Goal: Task Accomplishment & Management: Manage account settings

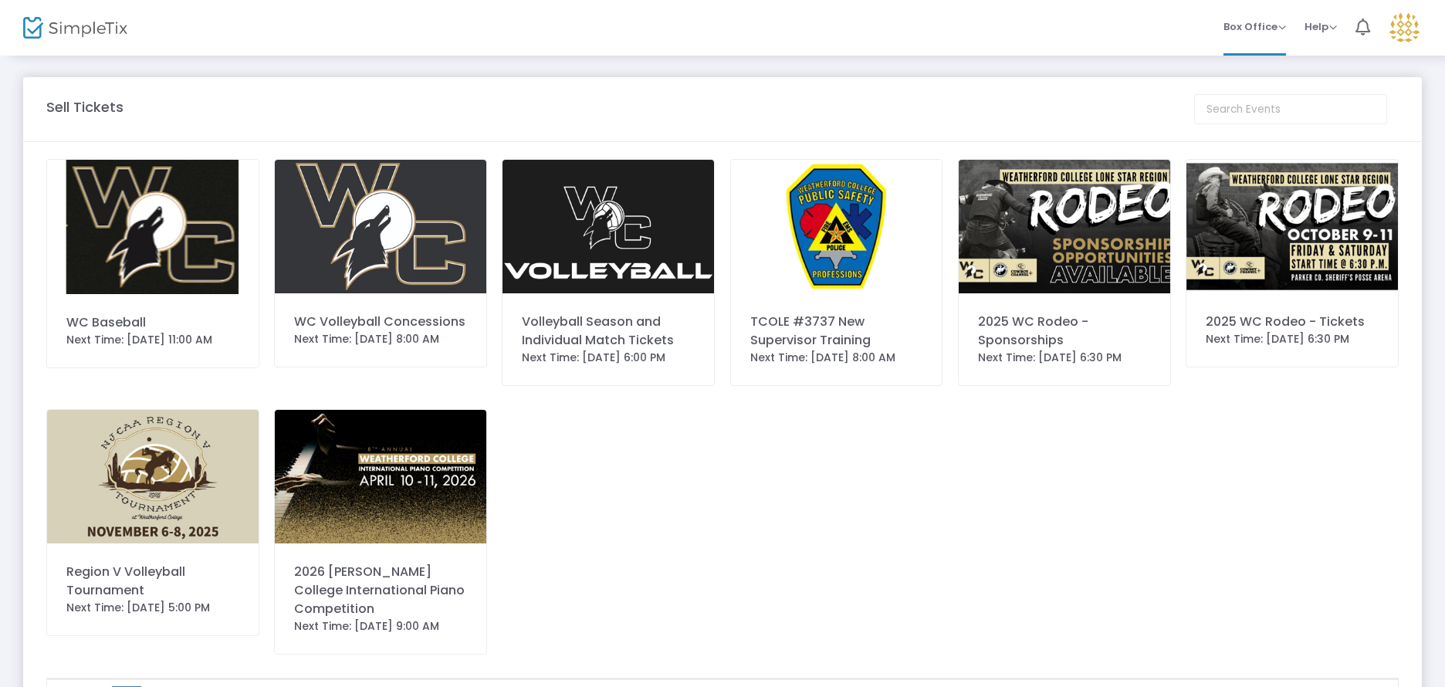
click at [857, 276] on img at bounding box center [837, 227] width 212 height 134
click at [820, 329] on div "TCOLE #3737 New Supervisor Training" at bounding box center [837, 331] width 173 height 37
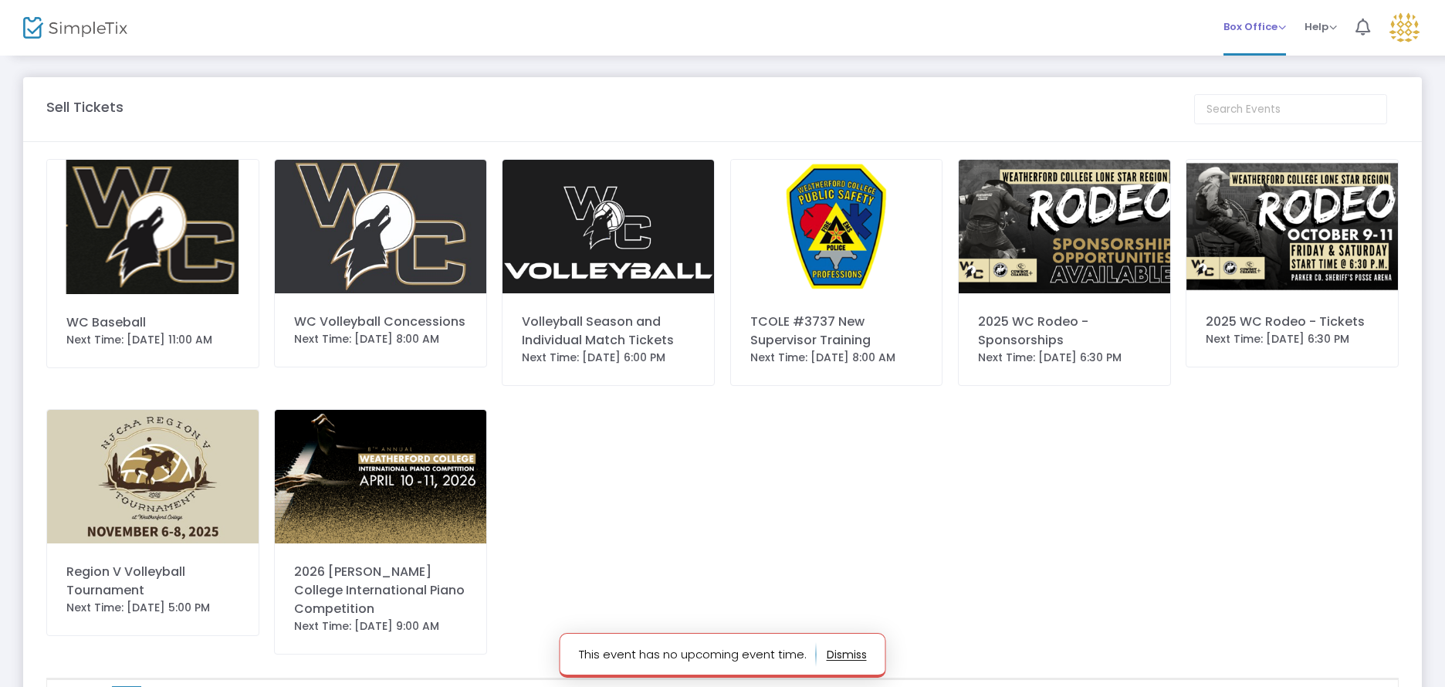
click at [1266, 27] on span "Box Office" at bounding box center [1255, 26] width 63 height 15
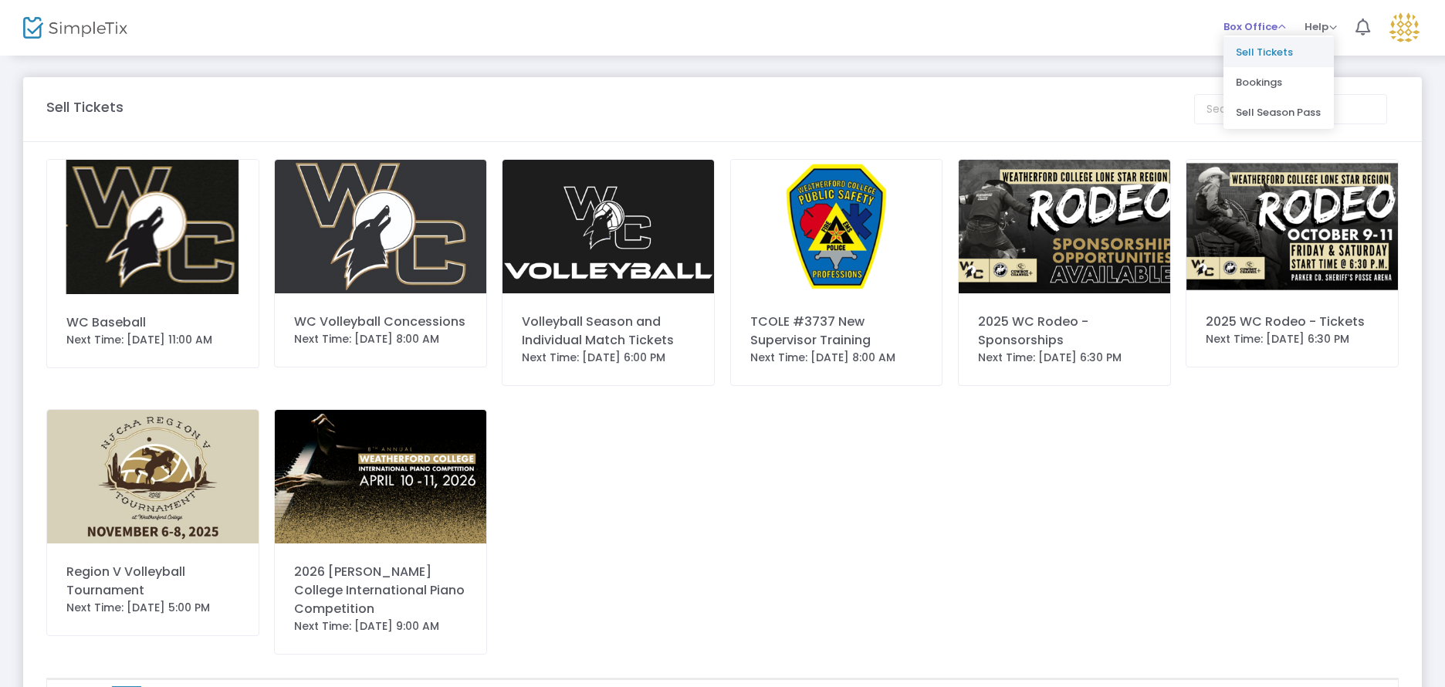
click at [1264, 43] on li "Sell Tickets" at bounding box center [1279, 52] width 110 height 30
click at [1407, 22] on img at bounding box center [1405, 28] width 32 height 32
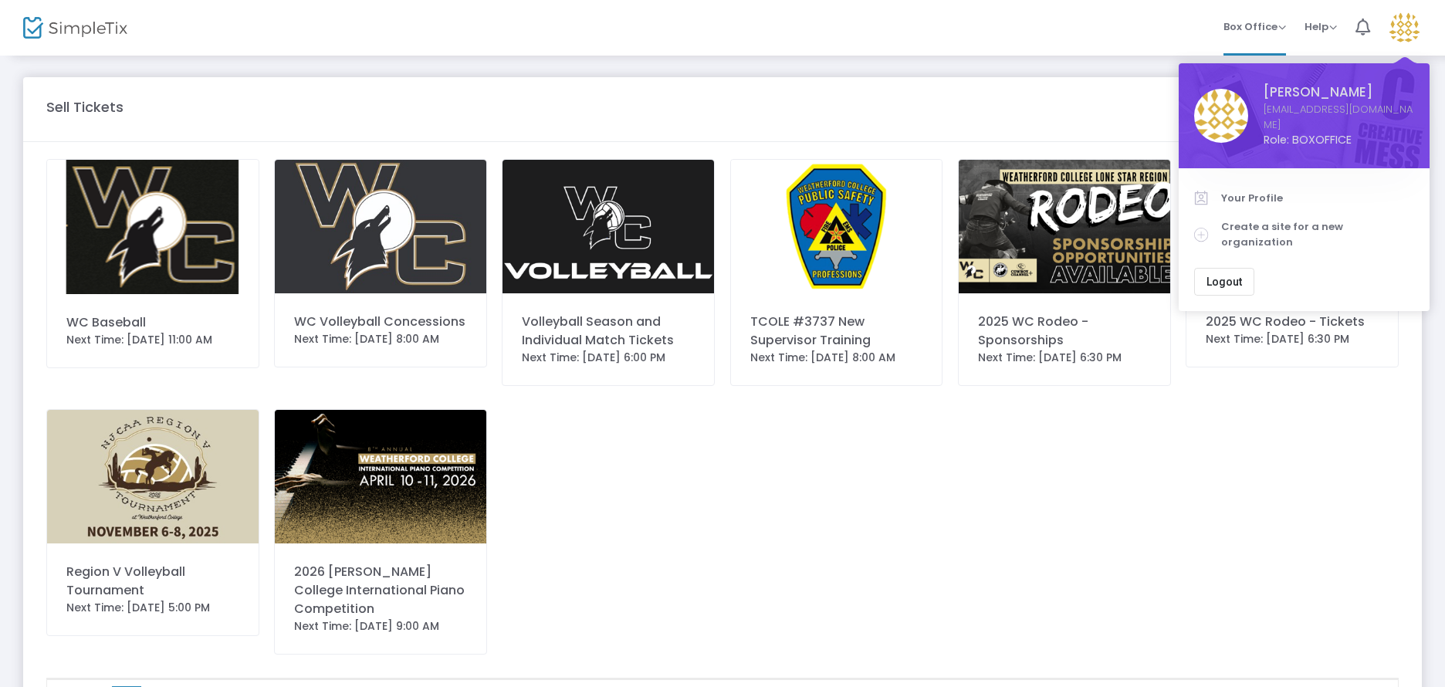
drag, startPoint x: 743, startPoint y: 299, endPoint x: 839, endPoint y: 291, distance: 96.8
drag, startPoint x: 839, startPoint y: 291, endPoint x: 839, endPoint y: 205, distance: 85.7
click at [839, 205] on img at bounding box center [837, 227] width 212 height 134
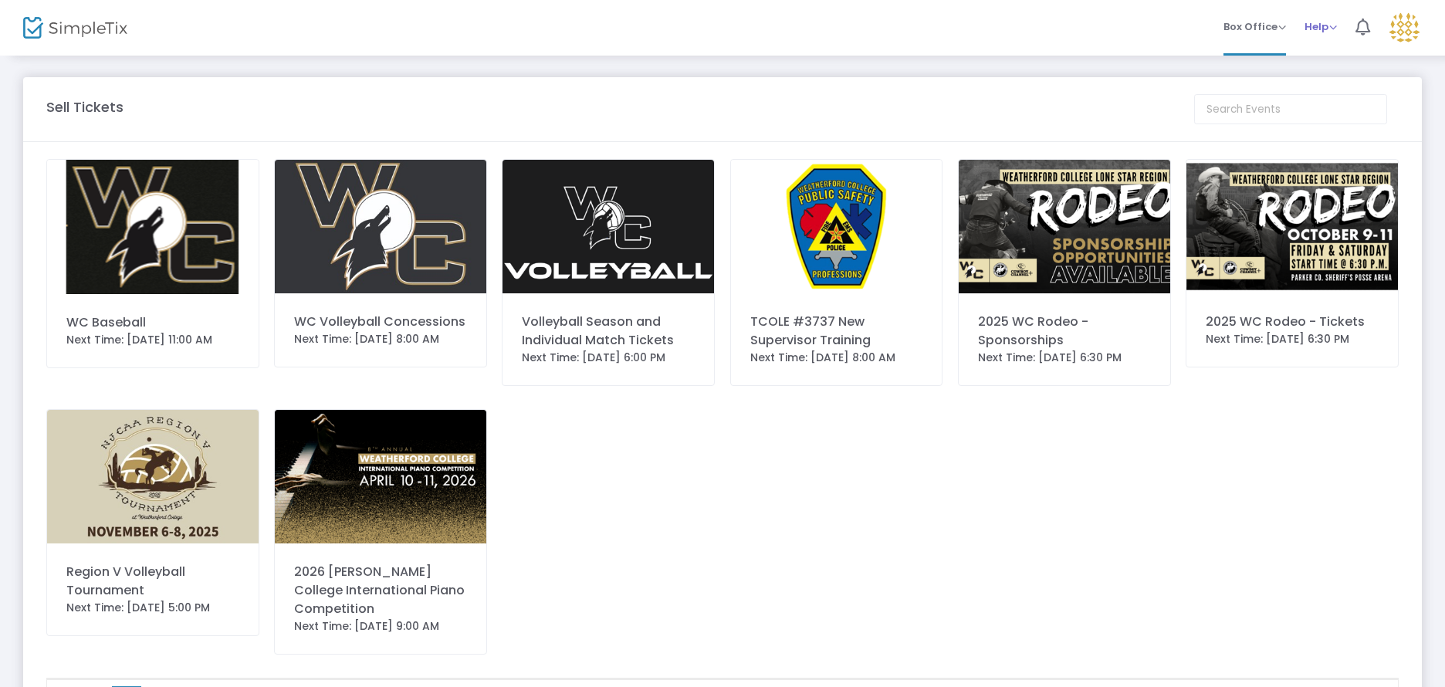
click at [1314, 25] on span "Help" at bounding box center [1321, 26] width 32 height 15
click at [1320, 49] on li "View Docs" at bounding box center [1362, 52] width 114 height 30
click at [1262, 23] on span "Box Office" at bounding box center [1255, 26] width 63 height 15
click at [1254, 76] on li "Bookings" at bounding box center [1279, 82] width 110 height 30
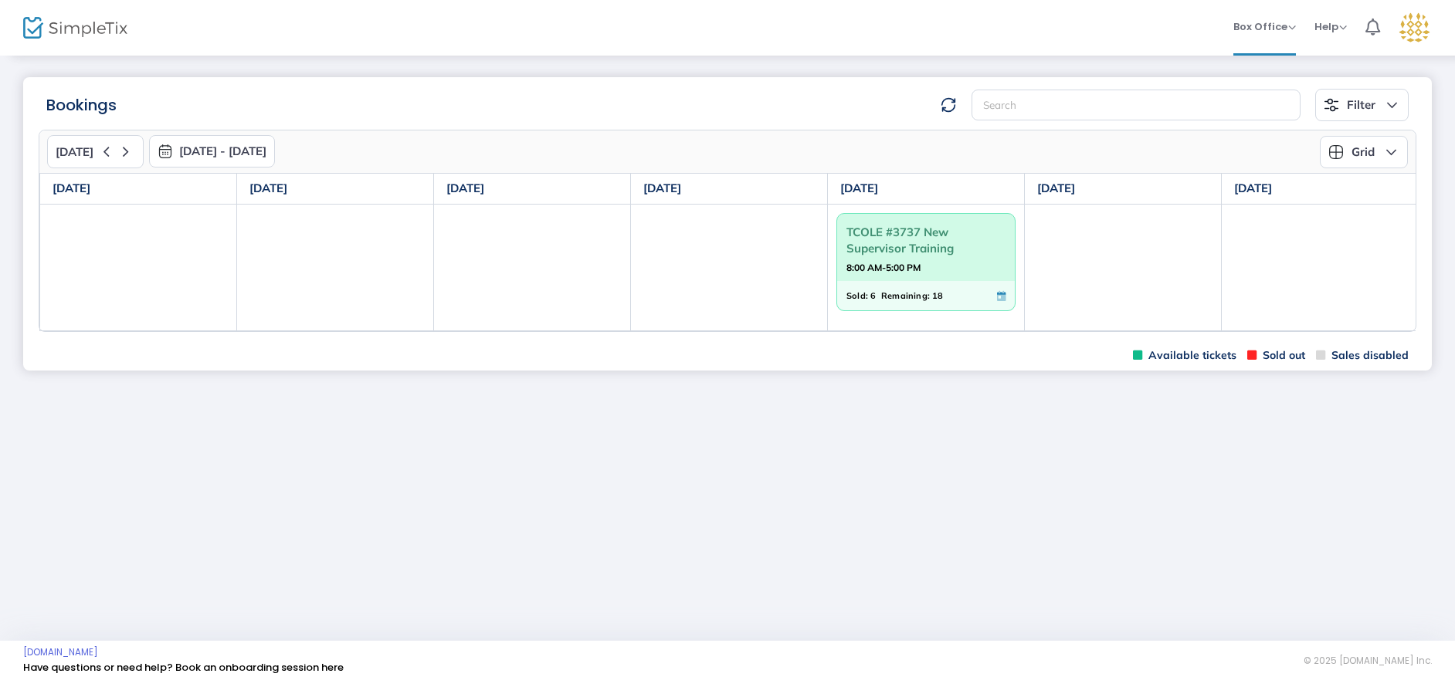
click at [916, 257] on span "TCOLE #3737 New Supervisor Training" at bounding box center [925, 240] width 159 height 40
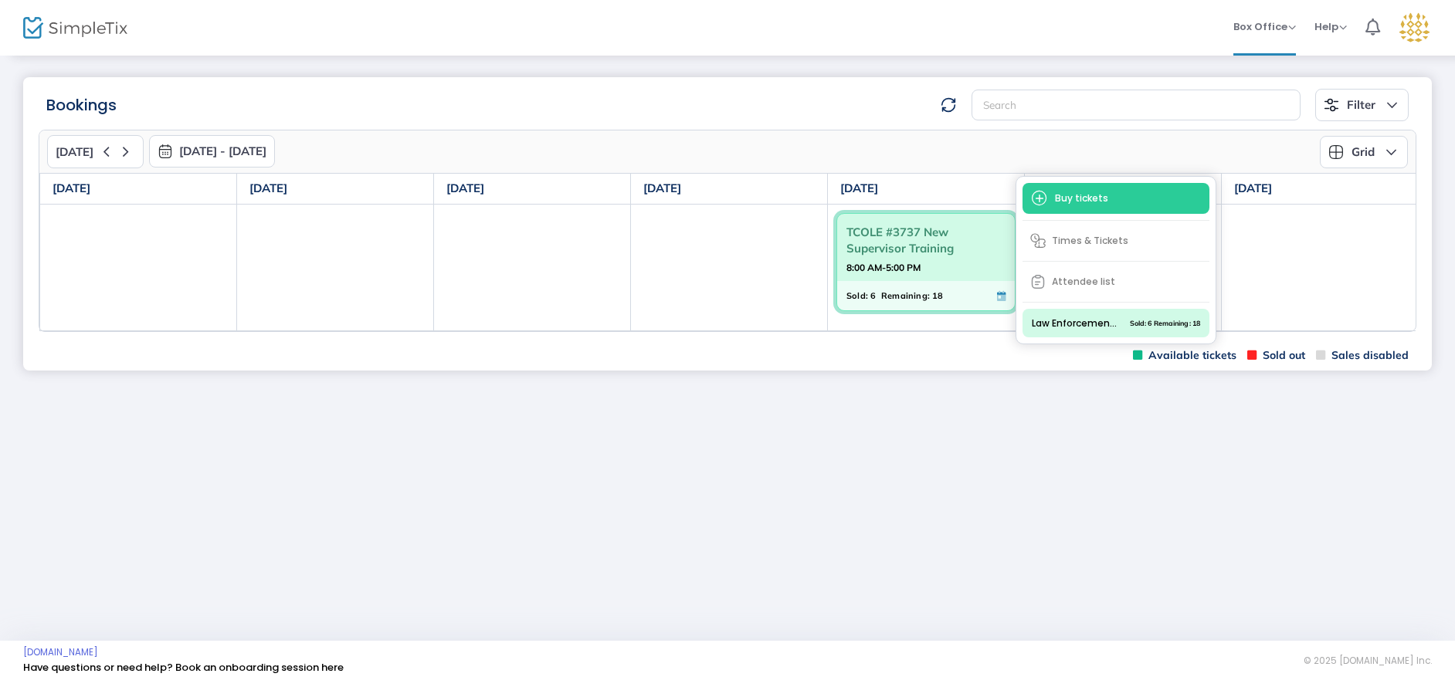
click at [1079, 276] on span "Attendee list" at bounding box center [1115, 282] width 187 height 28
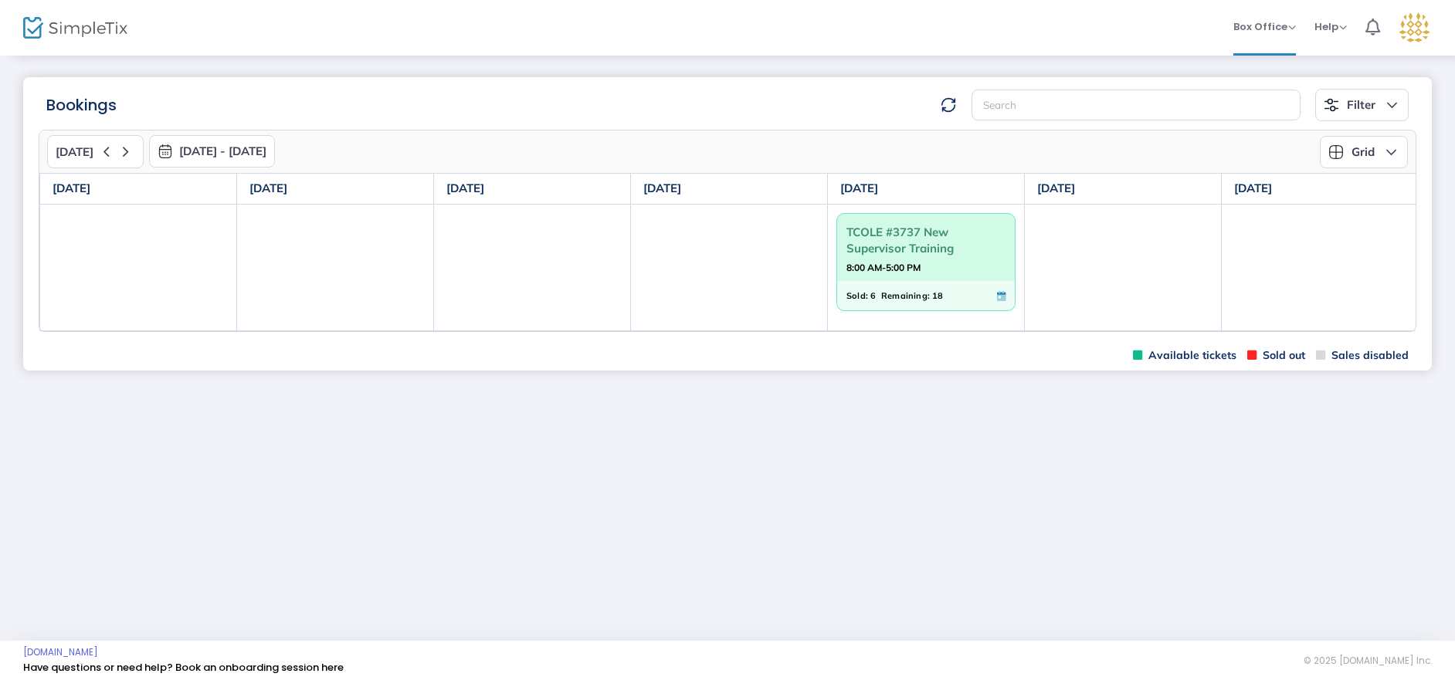
click at [940, 291] on div "Sold: 6 Remaining: 18" at bounding box center [916, 295] width 141 height 17
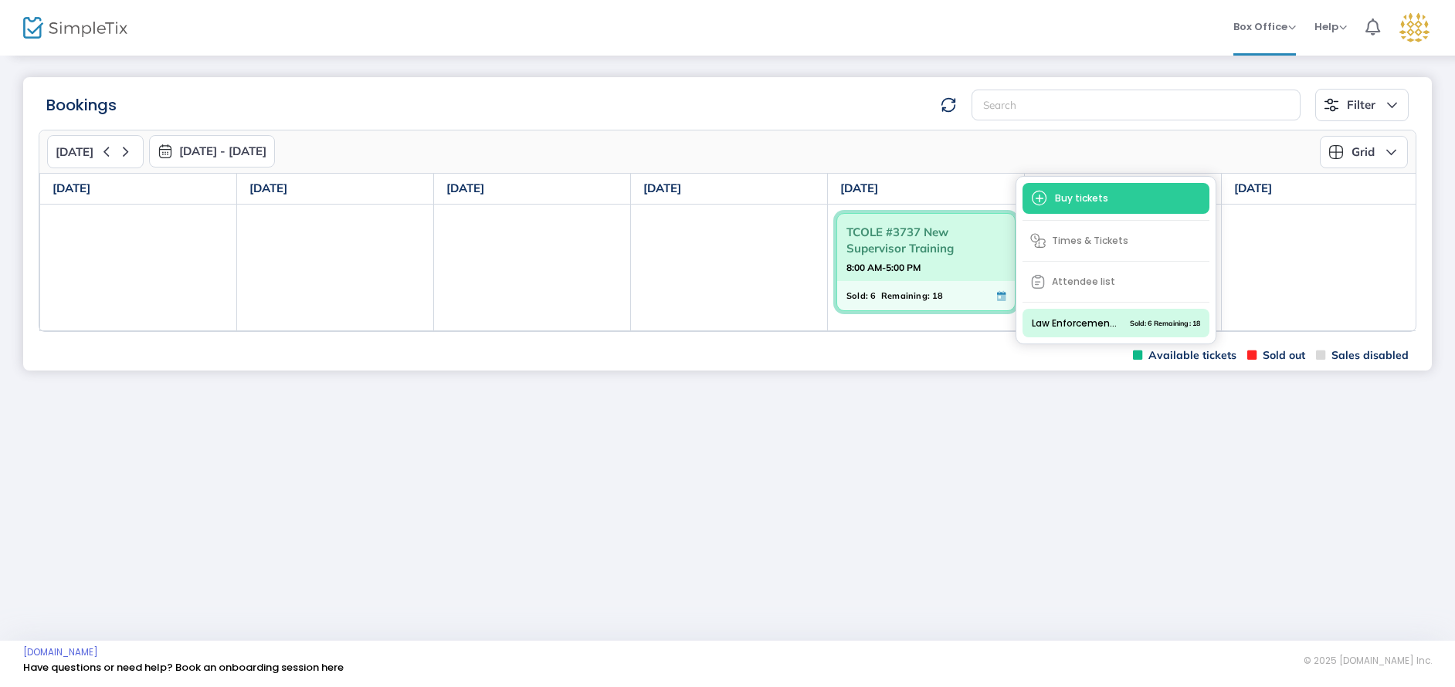
click at [1059, 279] on span "Attendee list" at bounding box center [1115, 282] width 187 height 28
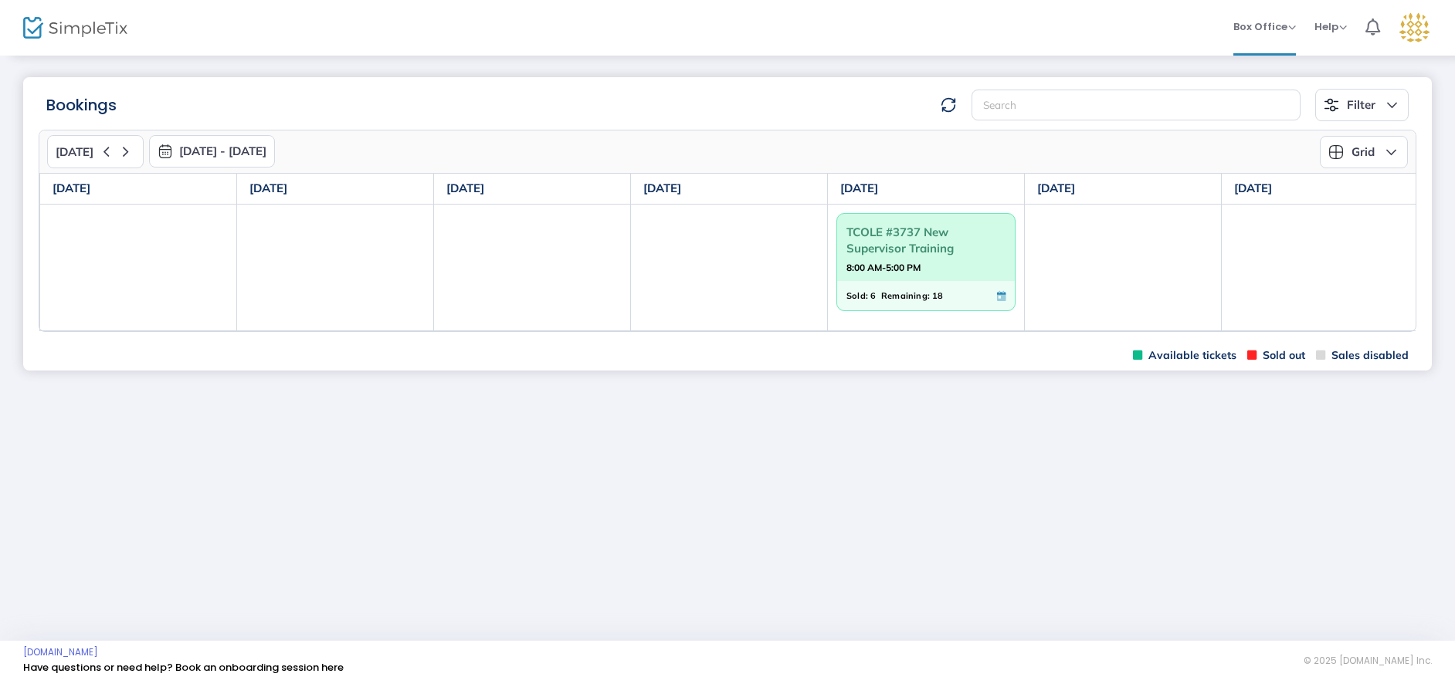
click at [918, 293] on span "Remaining:" at bounding box center [905, 295] width 49 height 17
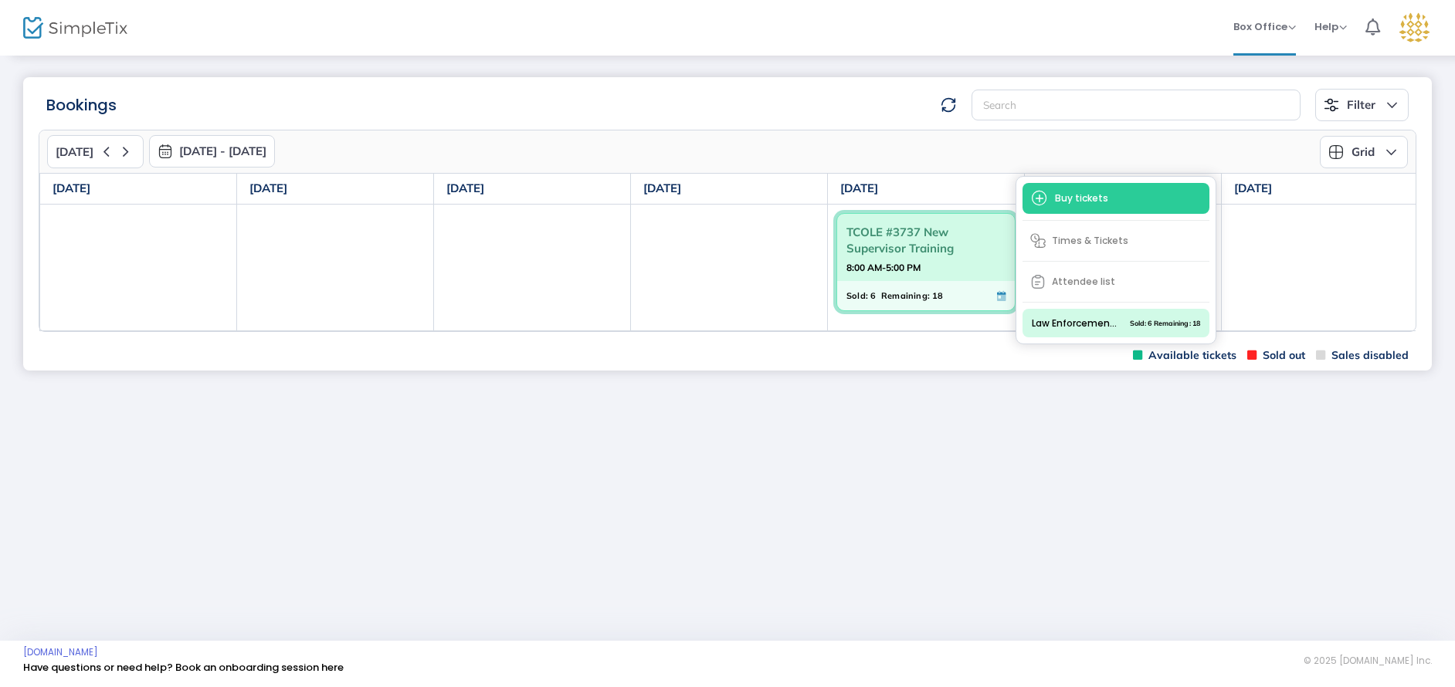
click at [1076, 322] on span "Law Enforcement Academy TCOLE #3737" at bounding box center [1075, 324] width 86 height 14
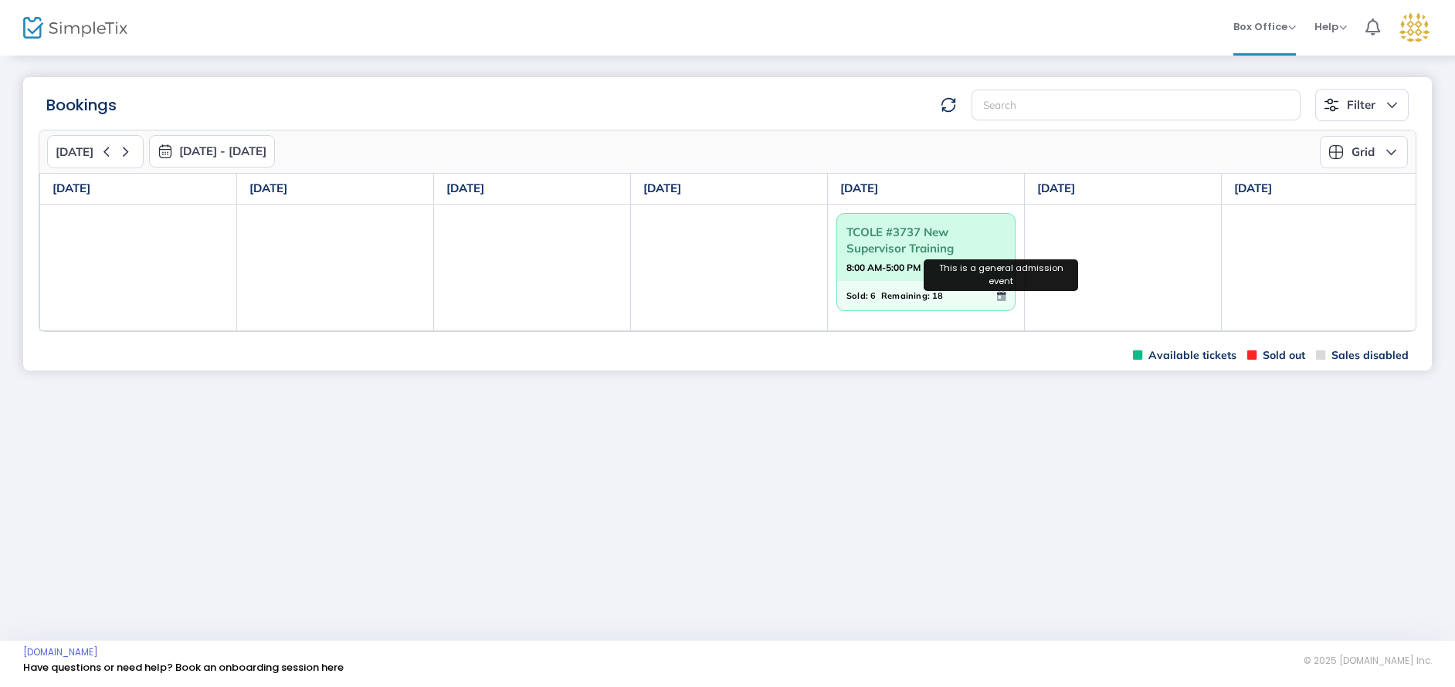
click at [1005, 292] on icon at bounding box center [1001, 296] width 8 height 10
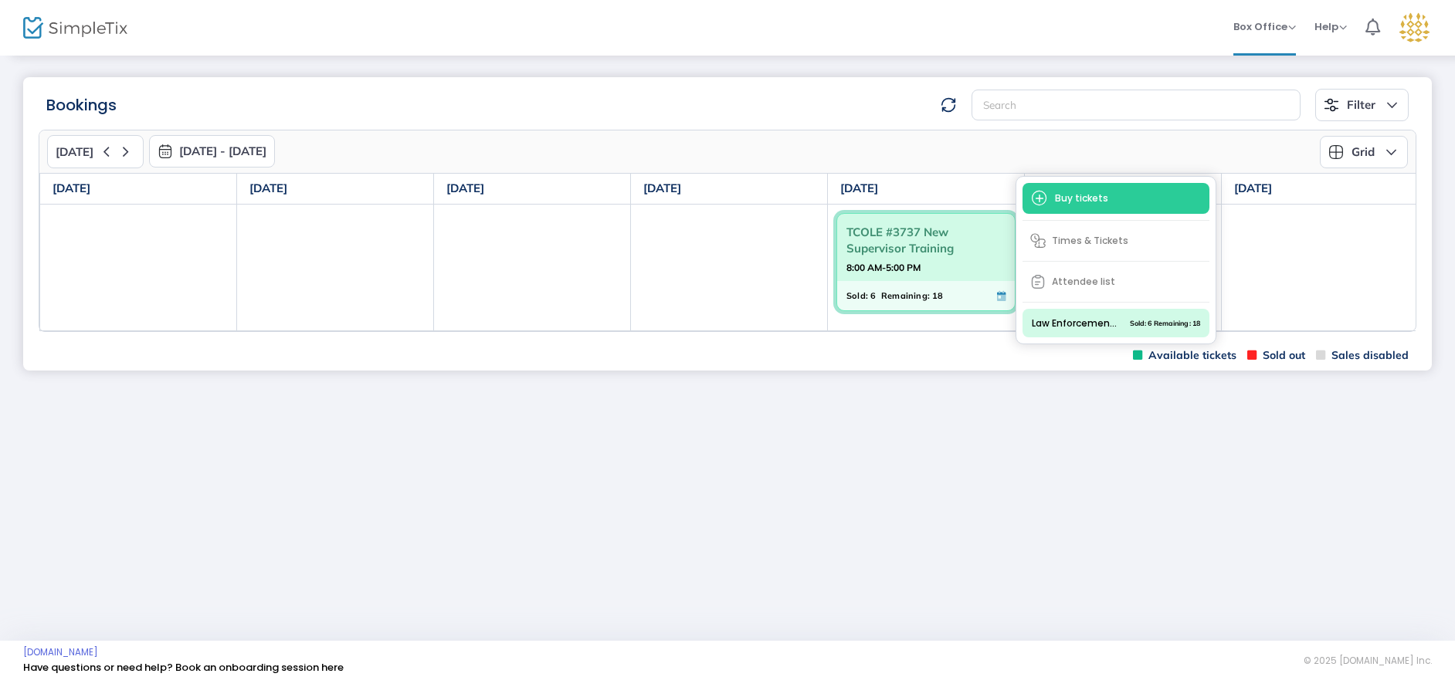
click at [1096, 273] on span "Attendee list" at bounding box center [1115, 282] width 187 height 28
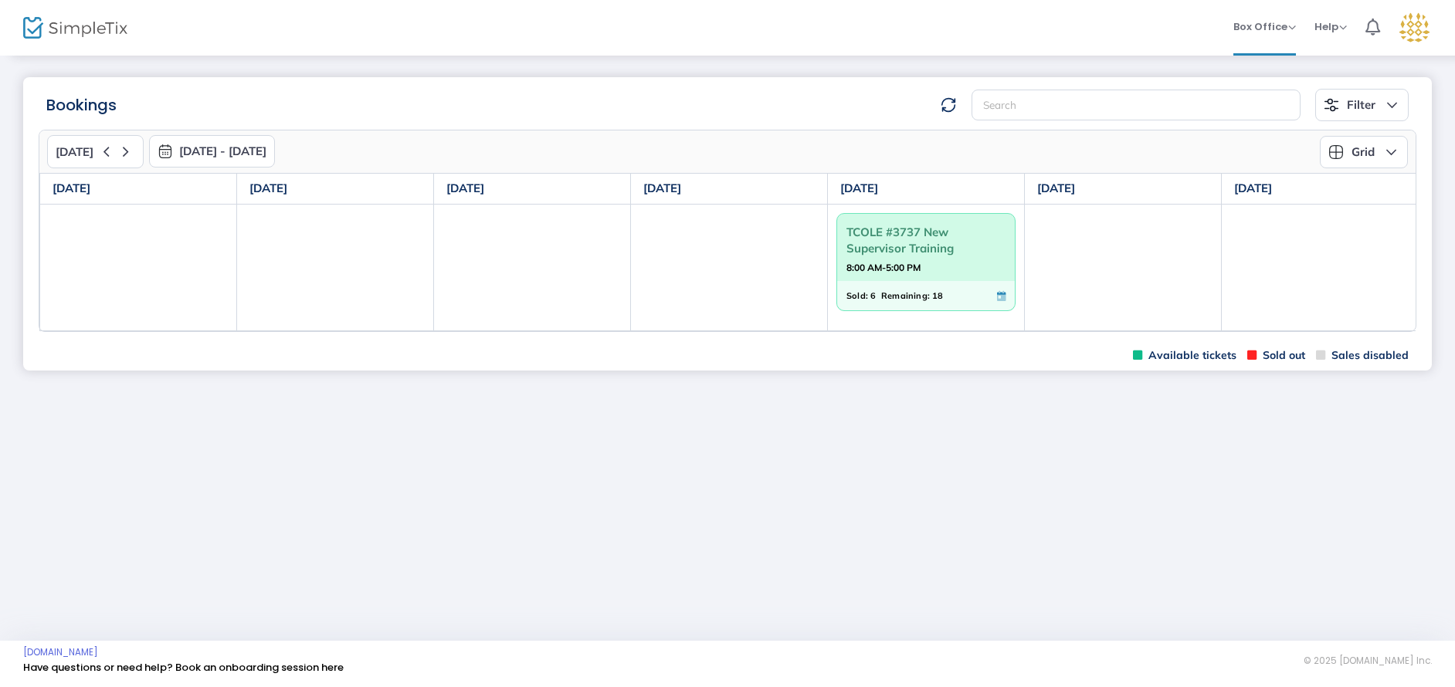
click at [903, 256] on span "TCOLE #3737 New Supervisor Training" at bounding box center [925, 240] width 159 height 40
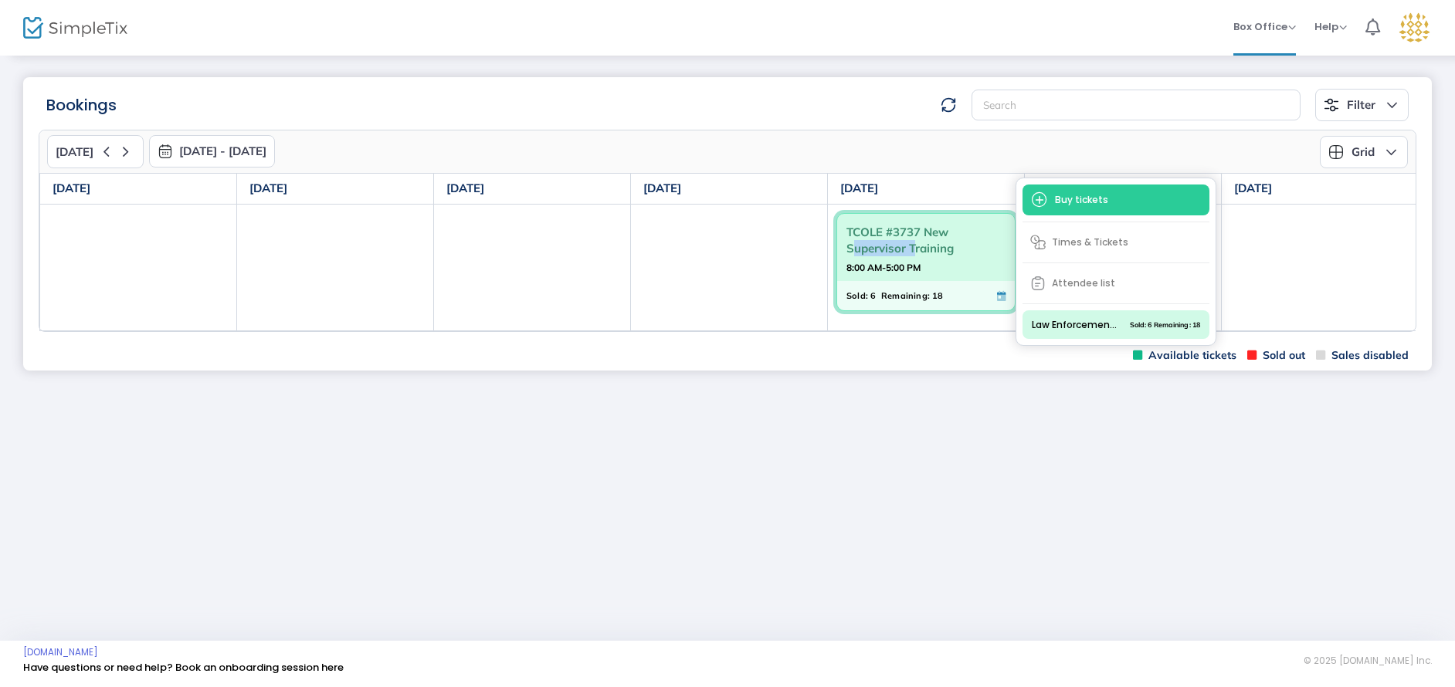
click at [903, 256] on span "TCOLE #3737 New Supervisor Training" at bounding box center [925, 240] width 159 height 40
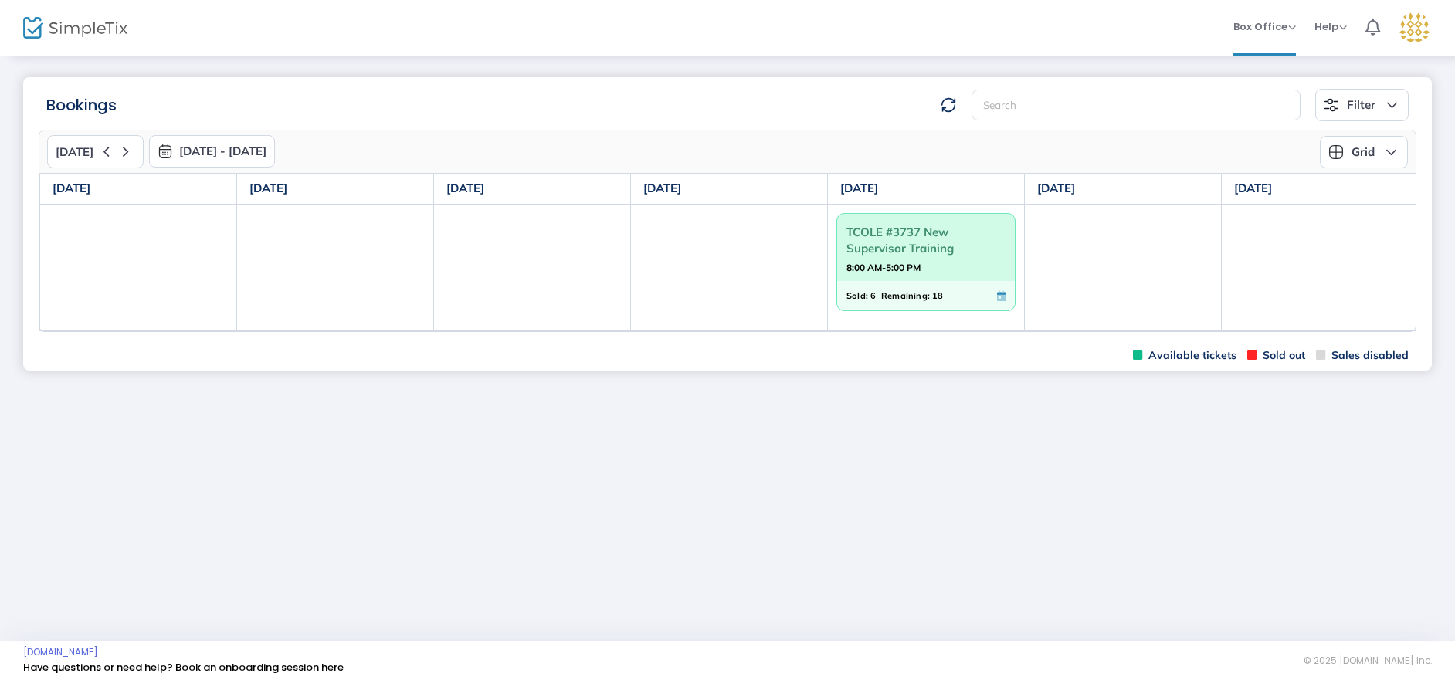
drag, startPoint x: 898, startPoint y: 259, endPoint x: 937, endPoint y: 237, distance: 44.2
click at [937, 237] on span "TCOLE #3737 New Supervisor Training" at bounding box center [925, 240] width 159 height 40
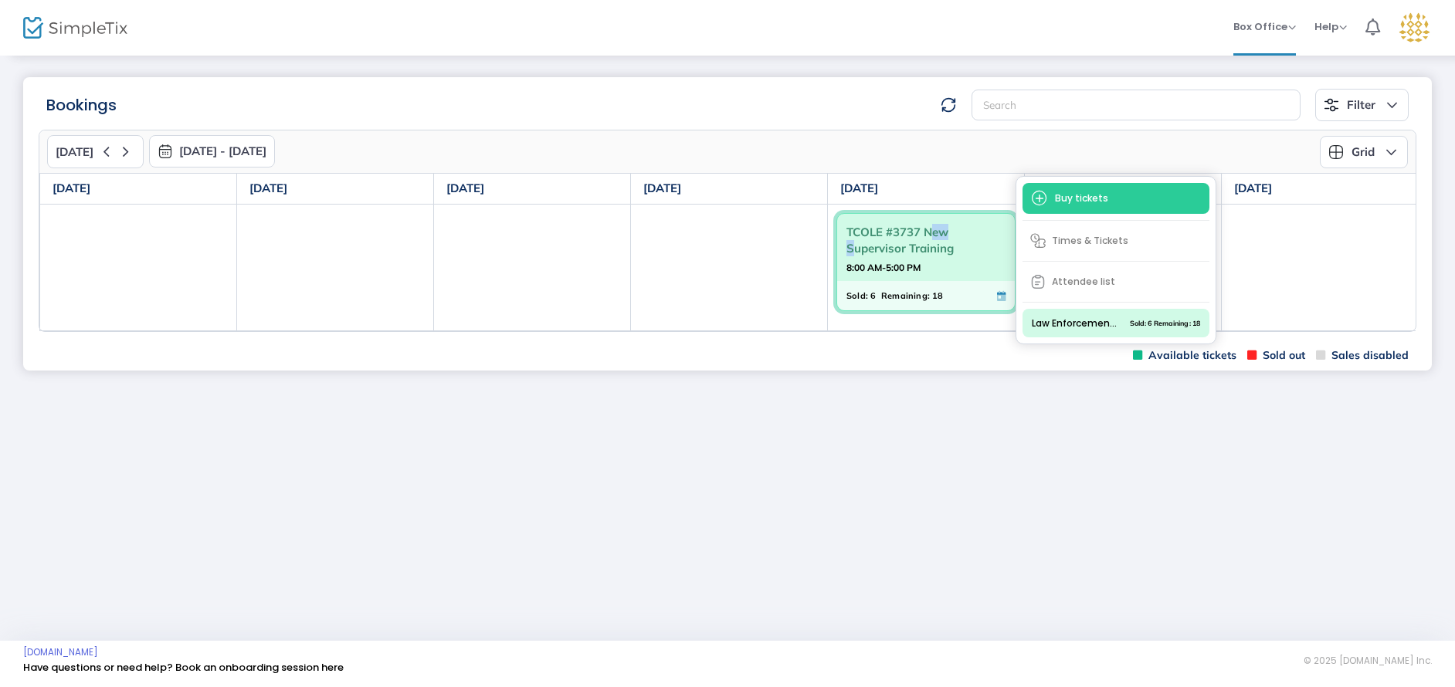
click at [937, 237] on span "TCOLE #3737 New Supervisor Training" at bounding box center [925, 240] width 159 height 40
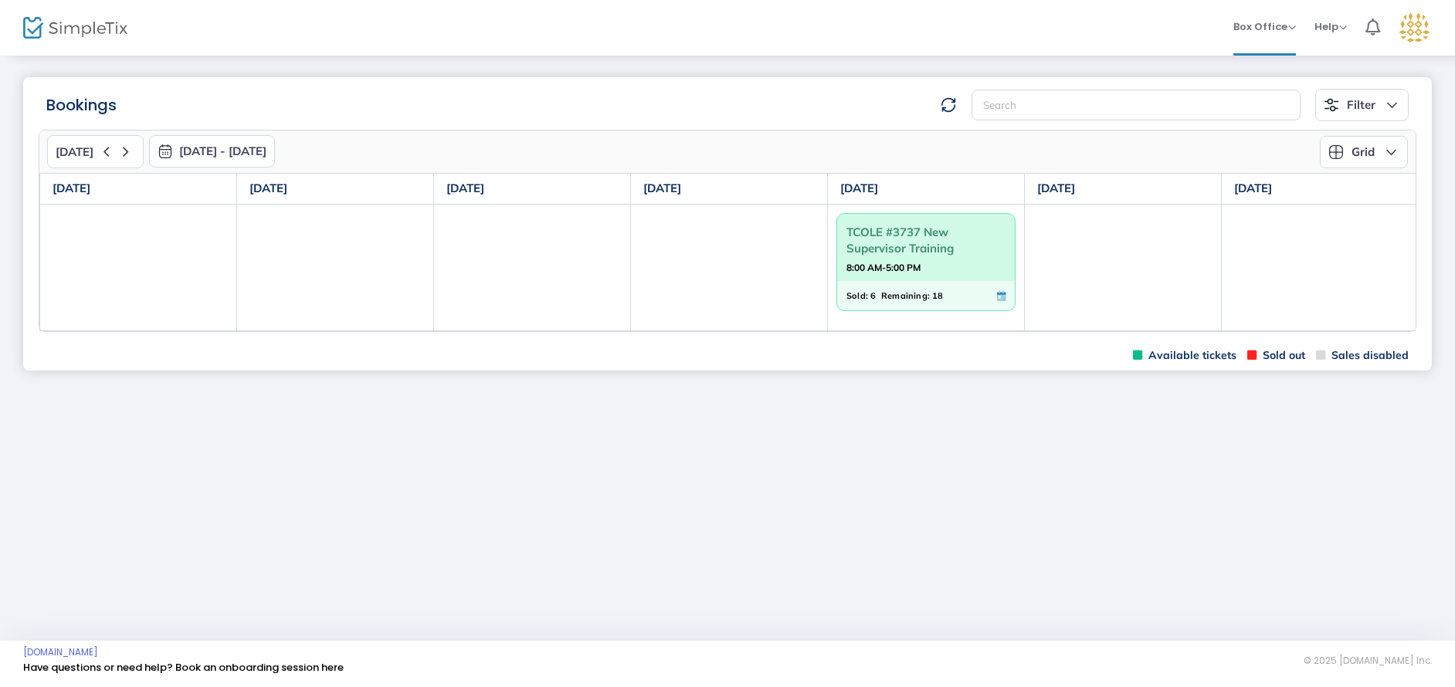
click at [980, 256] on span "TCOLE #3737 New Supervisor Training" at bounding box center [925, 240] width 159 height 40
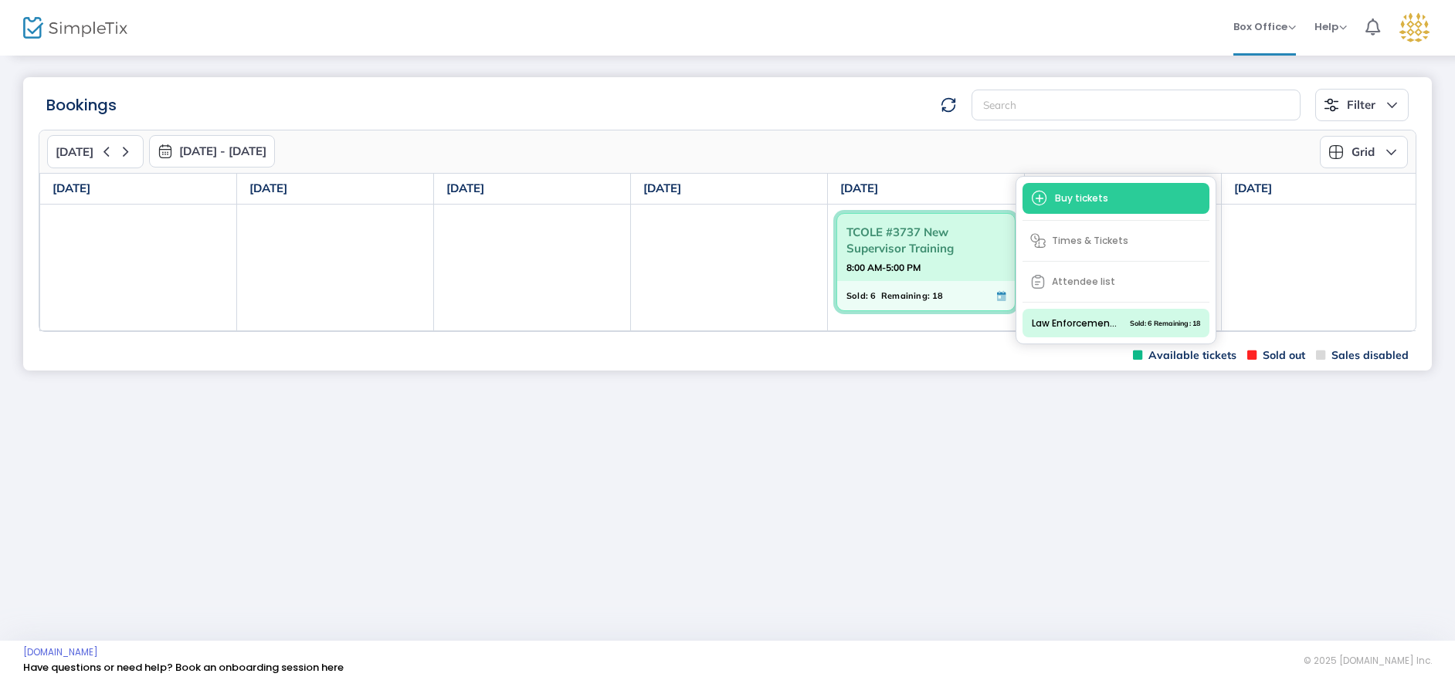
click at [914, 293] on span "Remaining:" at bounding box center [905, 295] width 49 height 17
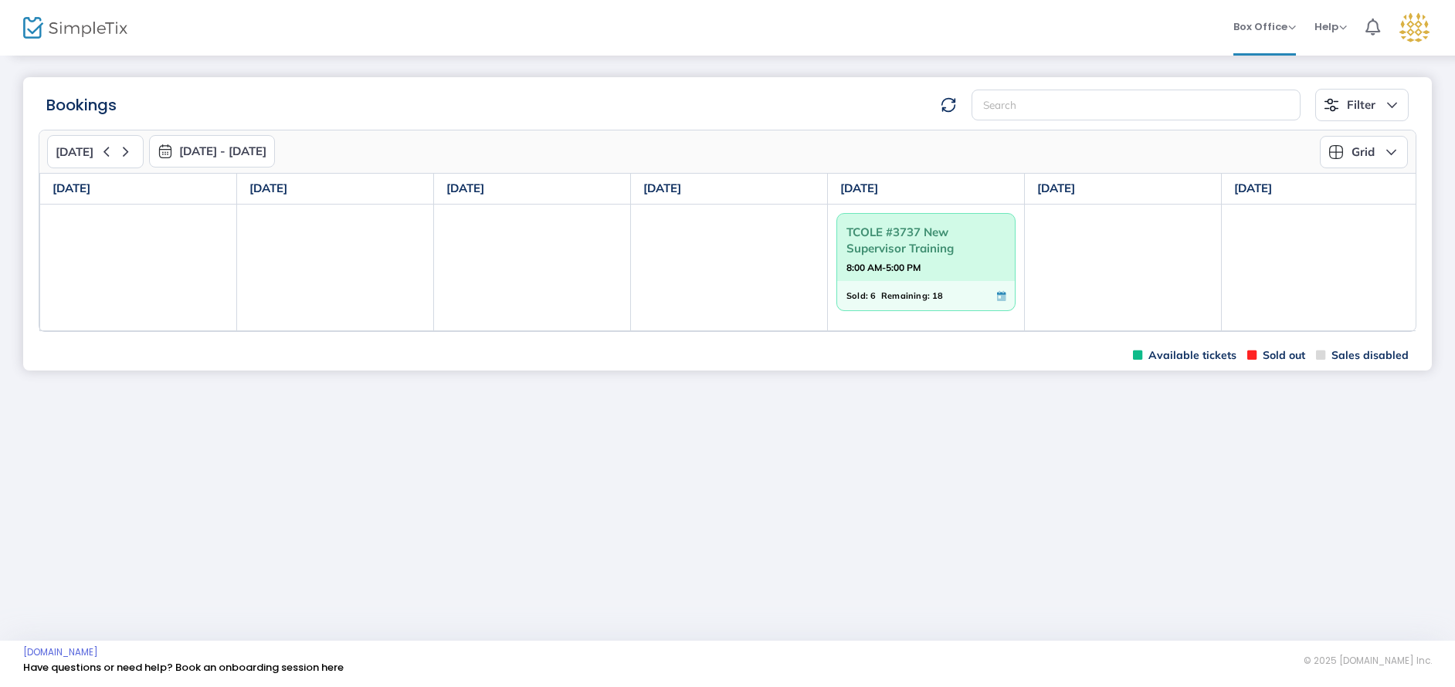
click at [900, 295] on span "Remaining:" at bounding box center [905, 295] width 49 height 17
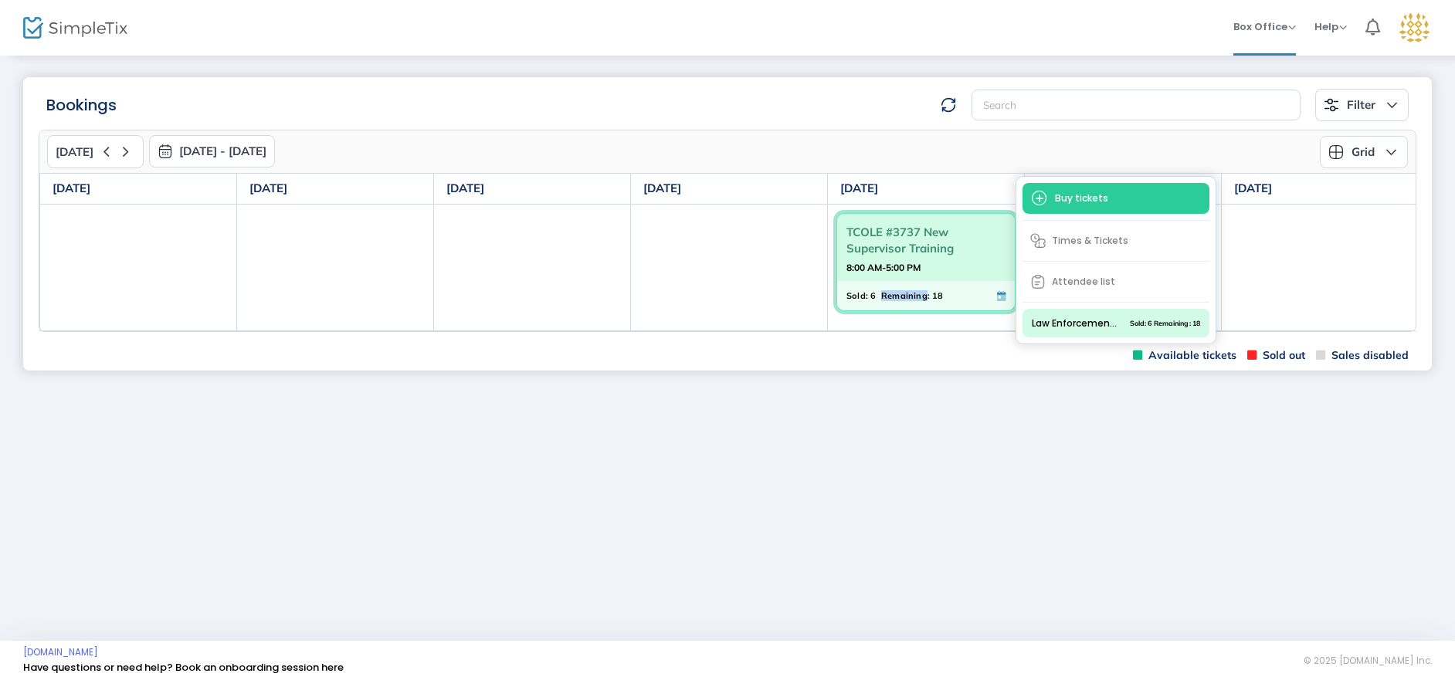
click at [900, 294] on span "Remaining:" at bounding box center [905, 295] width 49 height 17
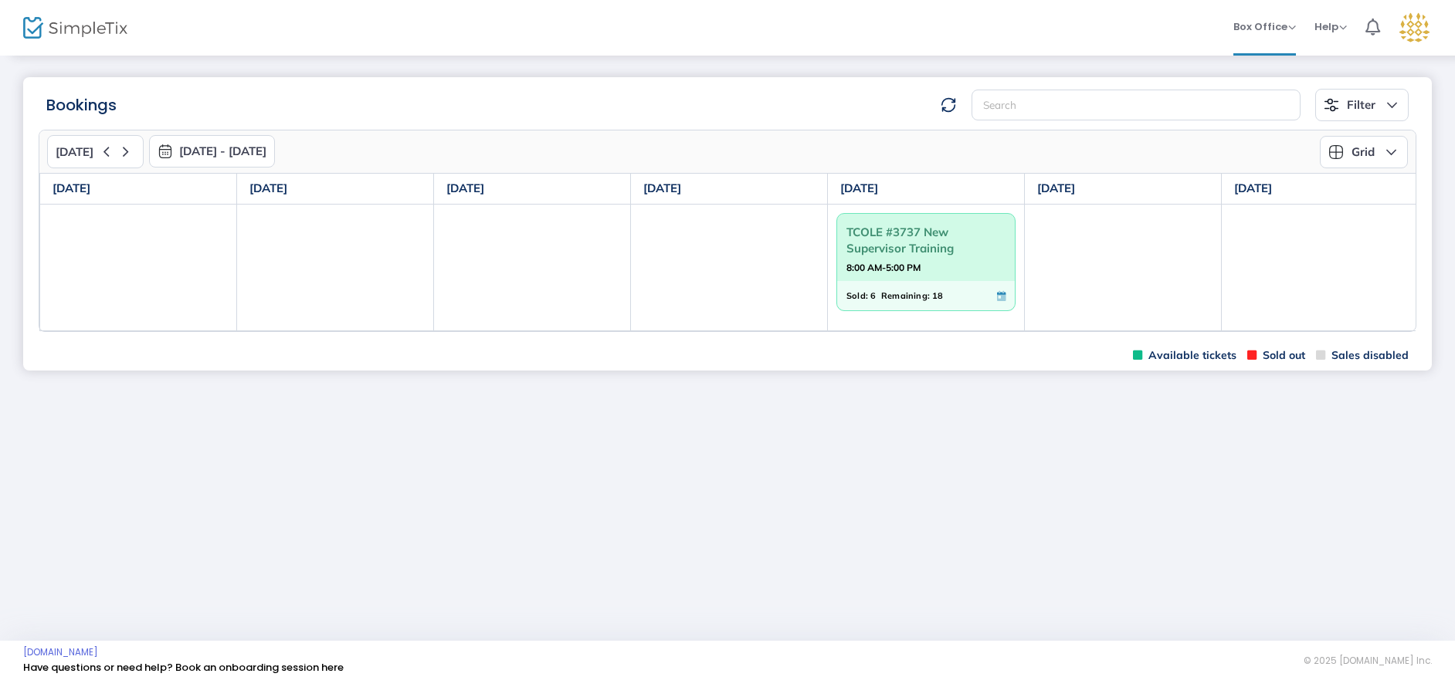
click at [866, 295] on span "Sold:" at bounding box center [857, 295] width 22 height 17
click at [858, 295] on span "Sold:" at bounding box center [857, 295] width 22 height 17
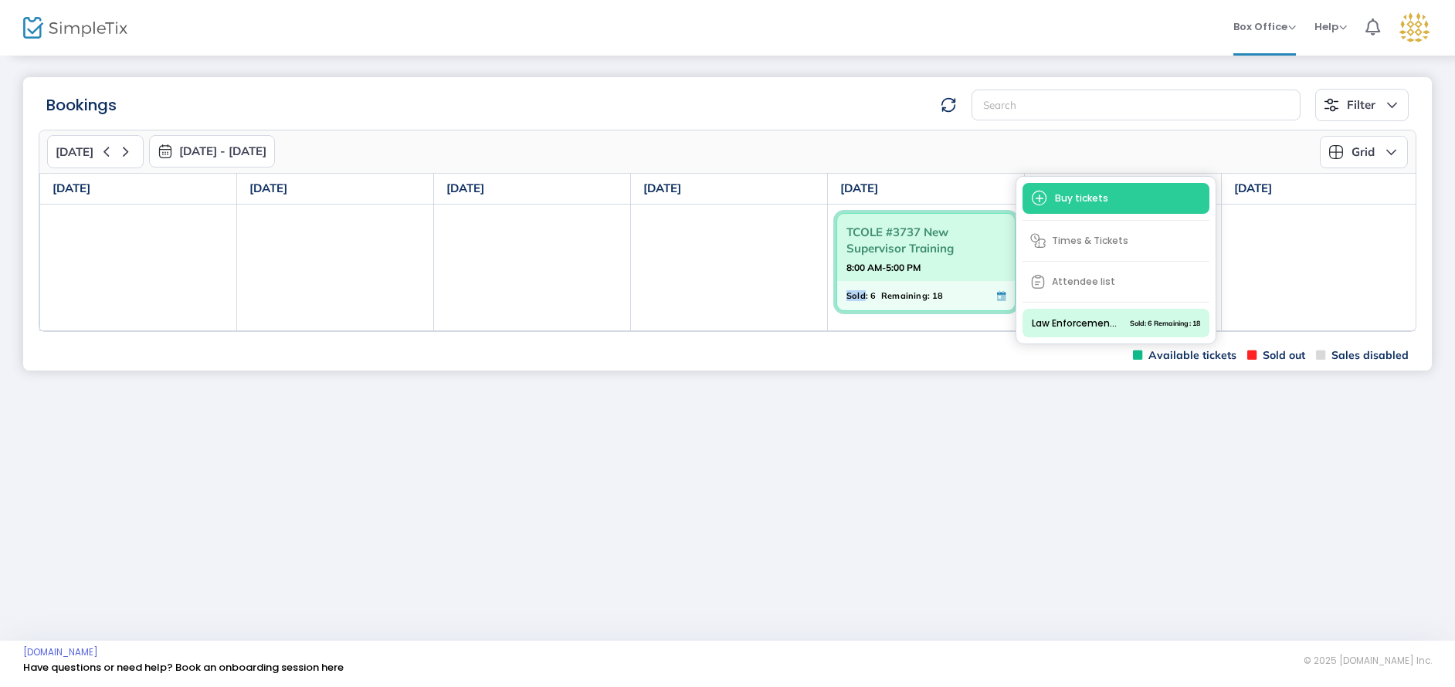
click at [858, 295] on span "Sold:" at bounding box center [857, 295] width 22 height 17
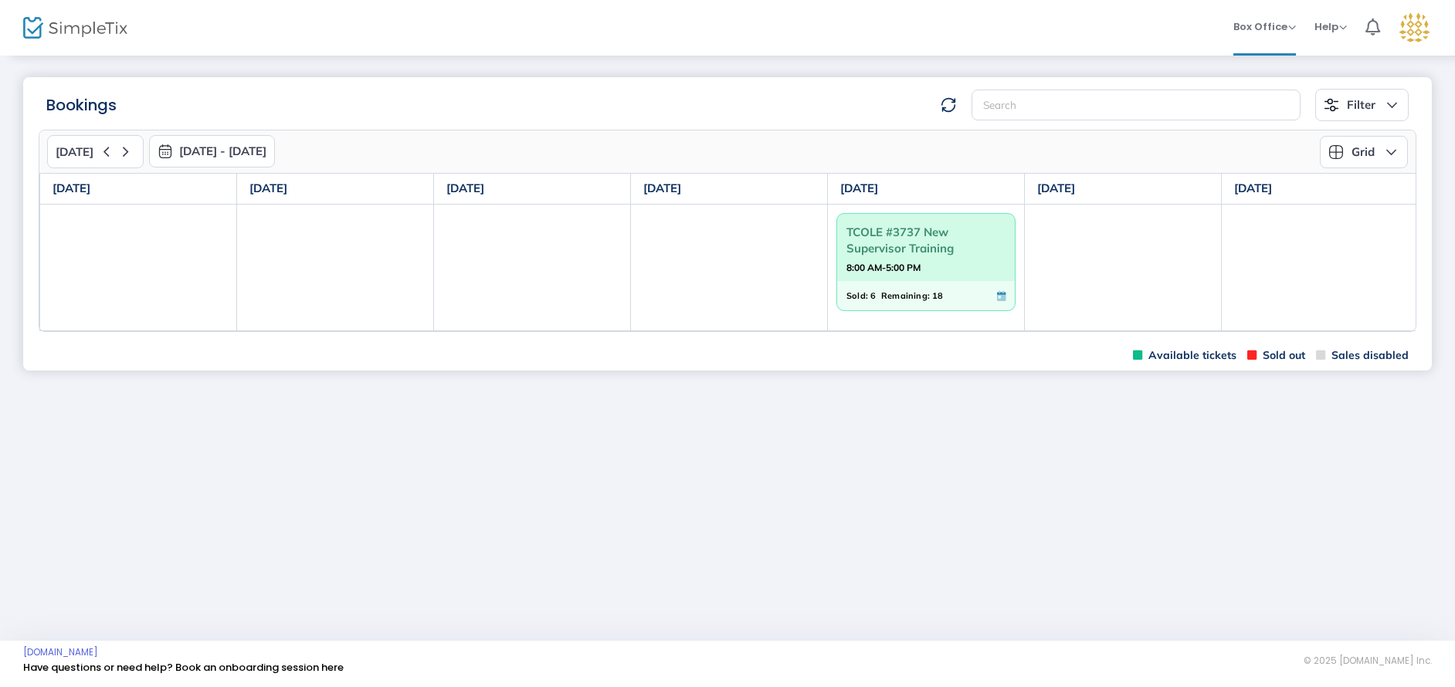
click at [920, 263] on strong "8:00 AM-5:00 PM" at bounding box center [883, 267] width 74 height 19
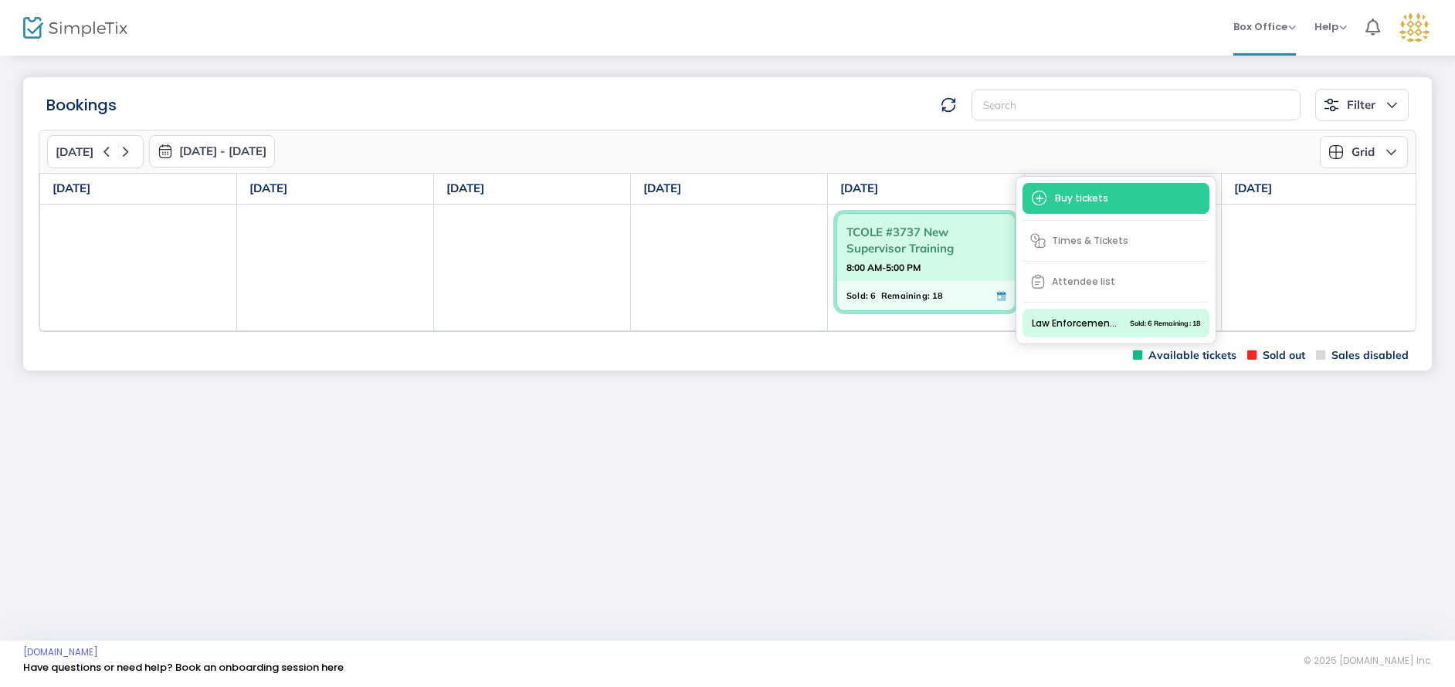
drag, startPoint x: 1128, startPoint y: 317, endPoint x: 1065, endPoint y: 320, distance: 63.4
click at [1130, 317] on span "Sold: 6 Remaining: 18" at bounding box center [1165, 324] width 70 height 14
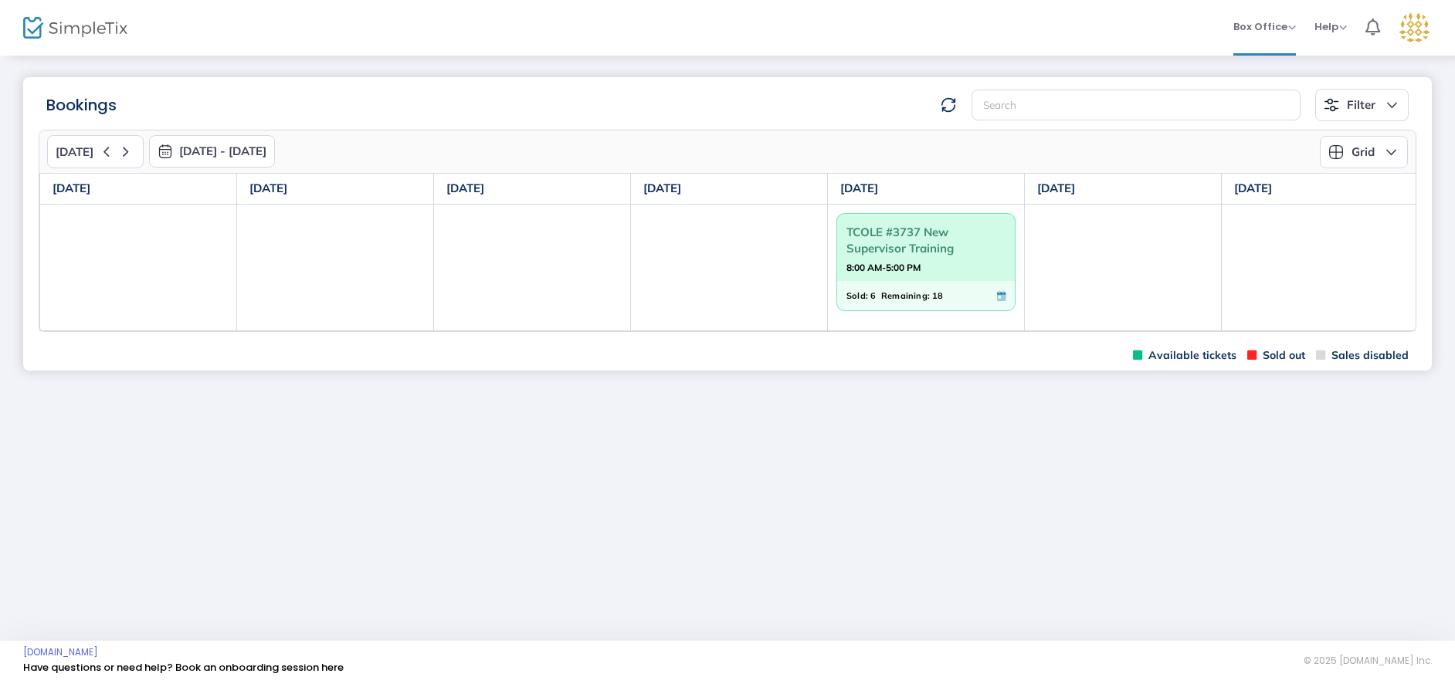
click at [1361, 100] on button "Filter" at bounding box center [1361, 105] width 93 height 32
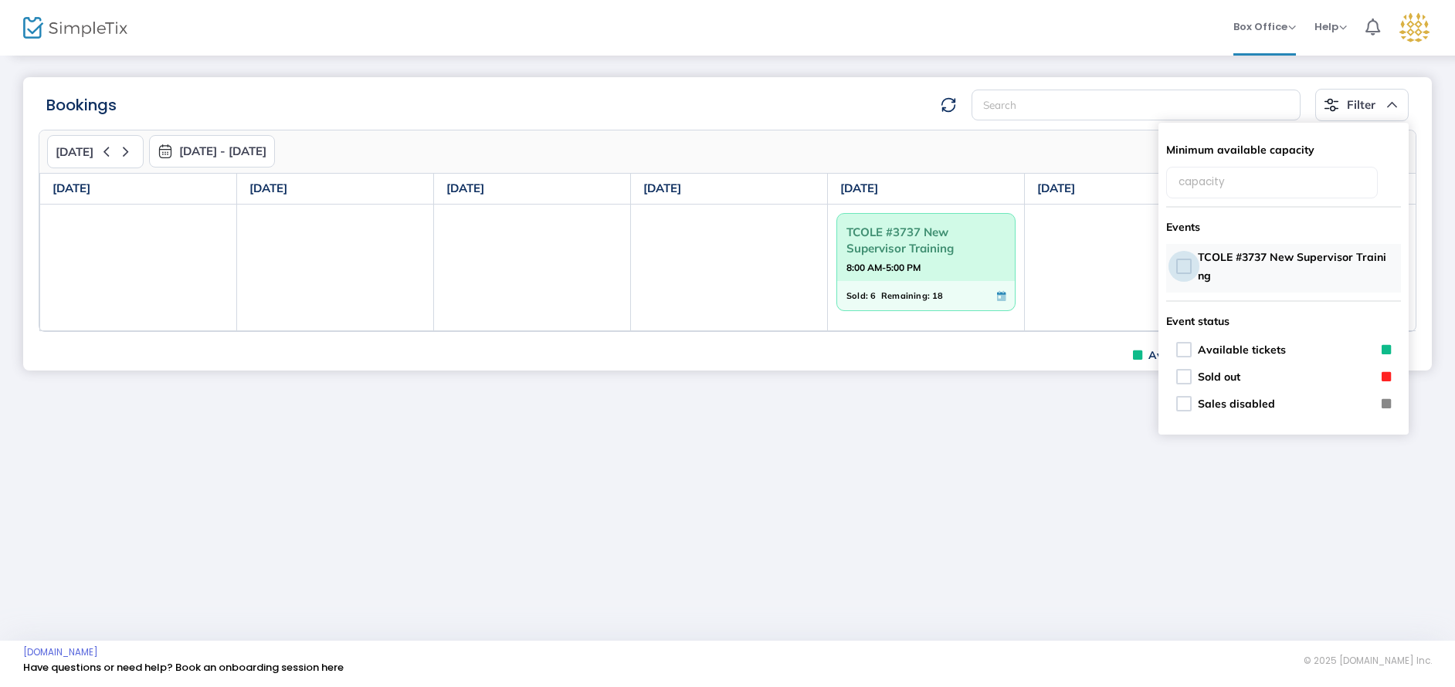
click at [1176, 260] on span at bounding box center [1183, 266] width 15 height 15
click at [1183, 274] on input "TCOLE #3737 New Supervisor Training" at bounding box center [1183, 274] width 1 height 1
checkbox input "true"
click at [1390, 450] on div "Bookings Filter Minimum available capacity Events TCOLE #3737 New Supervisor Tr…" at bounding box center [727, 347] width 1455 height 587
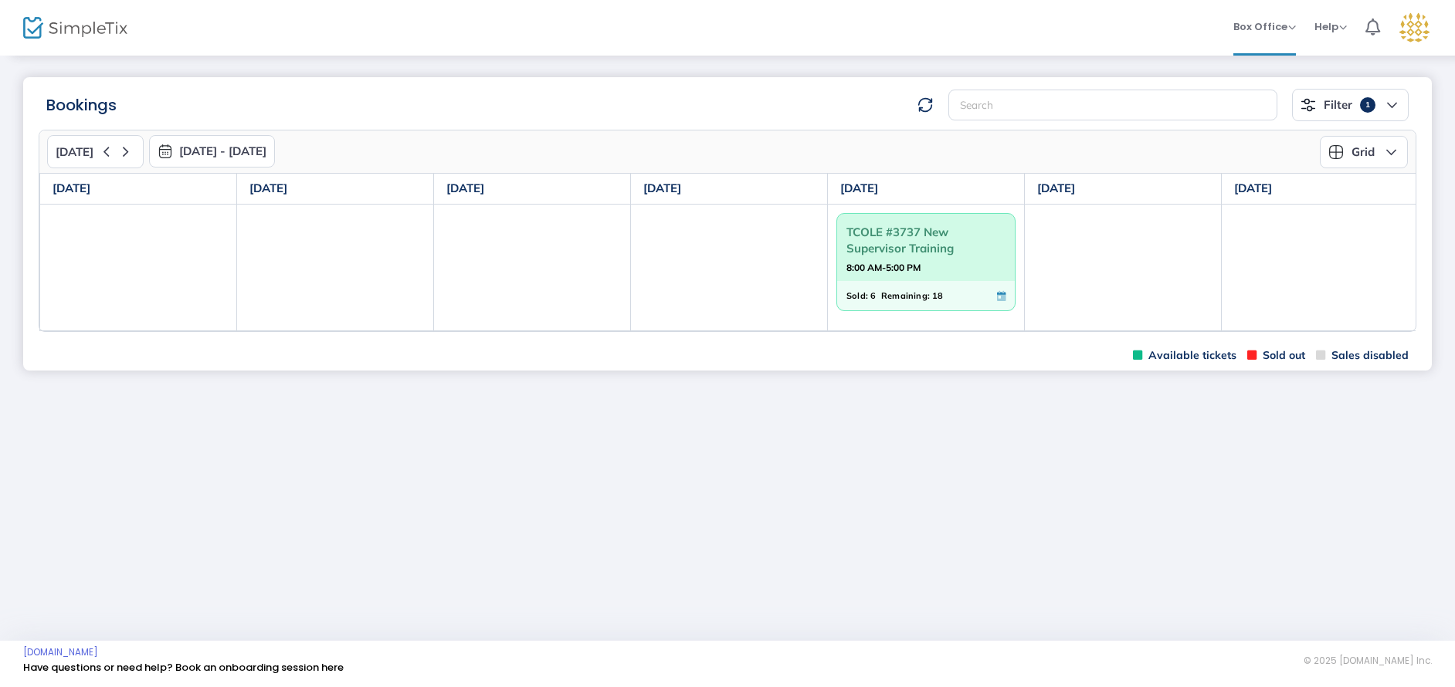
click at [1381, 144] on button "Grid" at bounding box center [1364, 152] width 88 height 32
